Goal: Find specific page/section: Find specific page/section

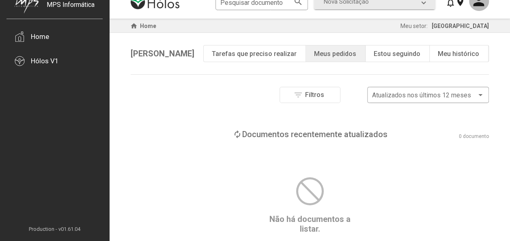
scroll to position [19, 0]
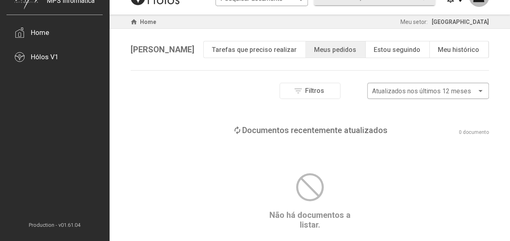
click at [412, 49] on div "Estou seguindo" at bounding box center [396, 50] width 47 height 8
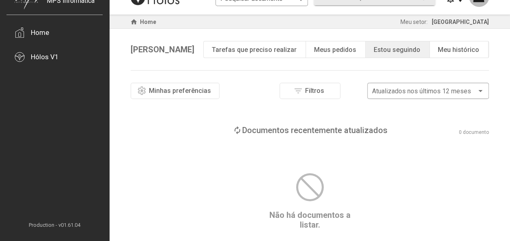
click at [475, 49] on div "Meu histórico" at bounding box center [457, 50] width 41 height 8
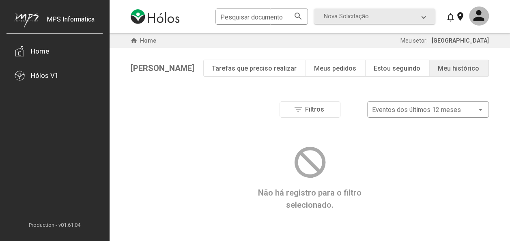
scroll to position [0, 0]
